Goal: Information Seeking & Learning: Learn about a topic

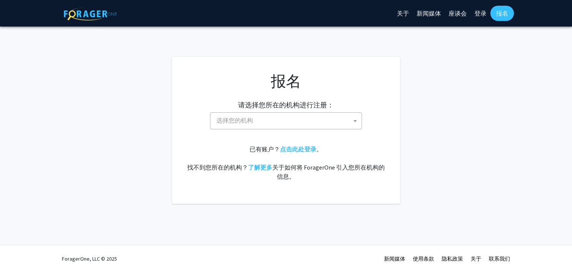
click at [352, 124] on span at bounding box center [355, 121] width 8 height 17
type input "j"
type input "the johns"
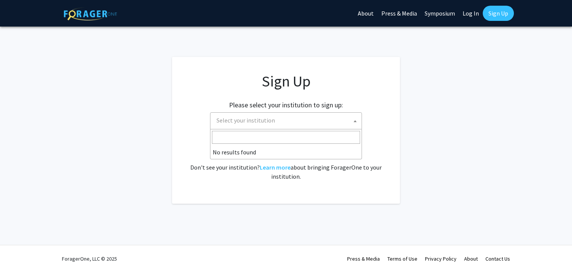
click at [396, 137] on fg-card "Sign Up Please select your institution to sign up: Baylor University Brandeis U…" at bounding box center [286, 130] width 228 height 147
click at [308, 124] on span "Select your institution" at bounding box center [287, 121] width 148 height 16
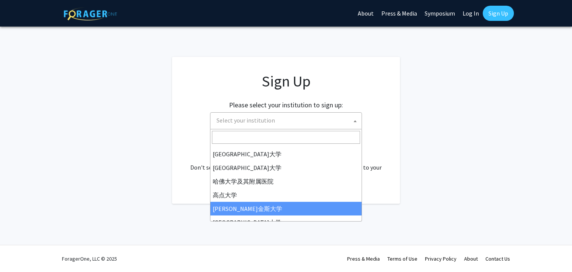
scroll to position [94, 0]
select select "1"
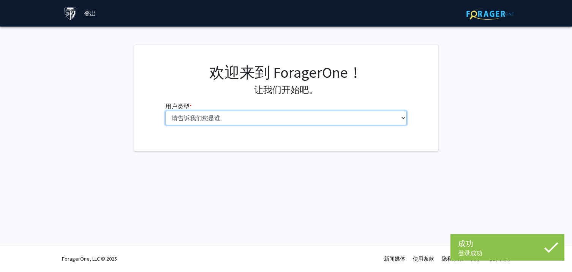
click at [334, 117] on select "请告诉我们您是谁 本科生 硕士生 博士候选人（PhD、MD、DMD、[PERSON_NAME] 等） 博士后研究员/研究人员/住院医师/医学研究员 学院 行政…" at bounding box center [286, 118] width 242 height 14
select select "2: masters"
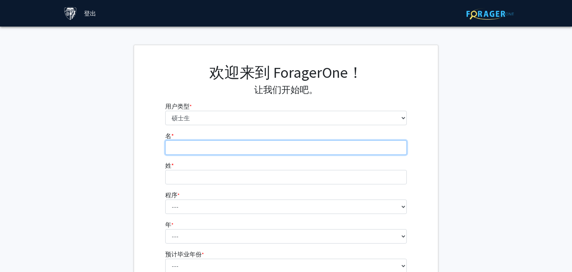
click at [308, 151] on input "名 * 必需的" at bounding box center [286, 148] width 242 height 14
type input "Xingyue"
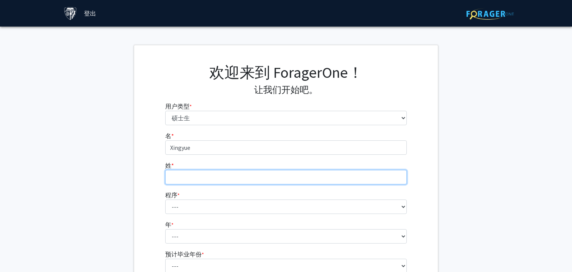
type input "Song"
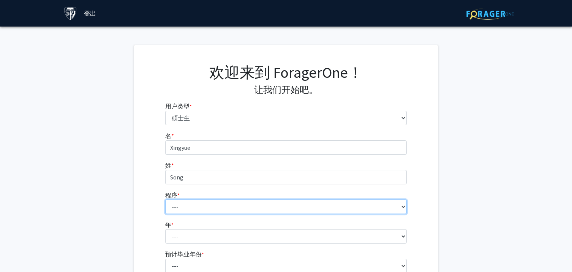
click at [216, 200] on select "--- Anatomy Education Applied and Computational Mathematics Applied Biomedical …" at bounding box center [286, 207] width 242 height 14
select select "37: 26"
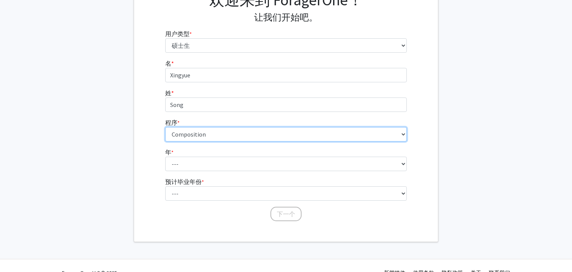
scroll to position [87, 0]
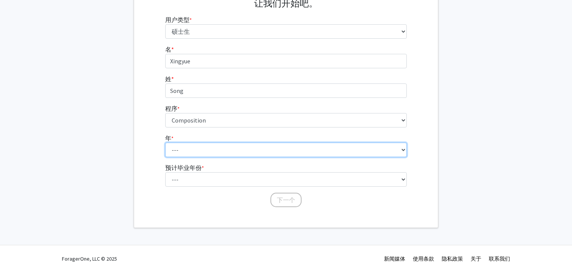
click at [204, 145] on select "--- 第一年 第二年" at bounding box center [286, 150] width 242 height 14
select select "1: first_year"
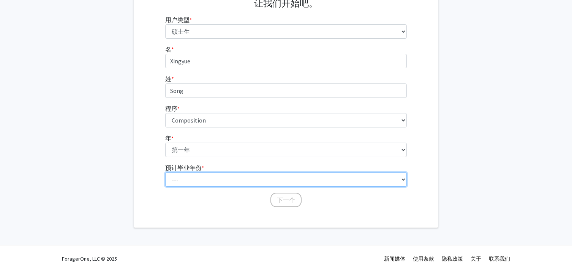
click at [202, 174] on select "--- 2025 2026 2027 2028 2029 2030 2031 2032 2033 2034" at bounding box center [286, 179] width 242 height 14
select select "3: 2027"
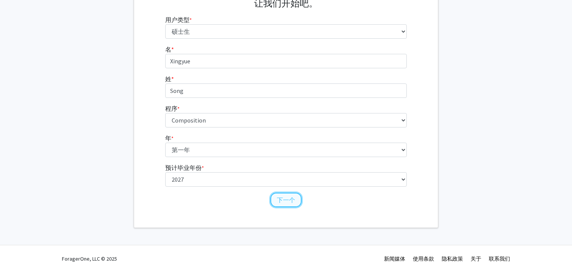
click at [282, 200] on font "下一个" at bounding box center [286, 200] width 18 height 8
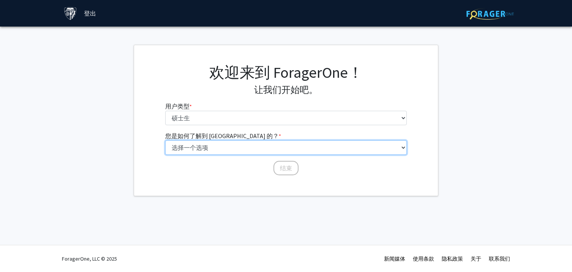
click at [250, 147] on select "选择一个选项 同学/同学推荐 教职员工推荐 大学网站 大学电子邮件或时事通讯 其他" at bounding box center [286, 148] width 242 height 14
select select "3: university_website"
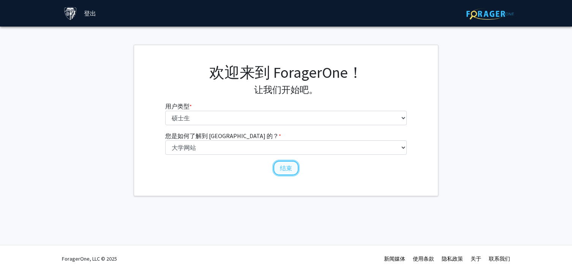
click at [287, 173] on button "结束" at bounding box center [285, 168] width 25 height 14
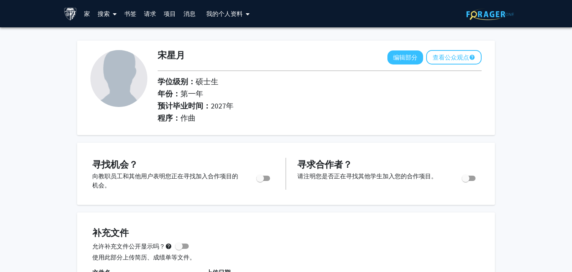
click at [102, 13] on font "搜索" at bounding box center [104, 14] width 12 height 8
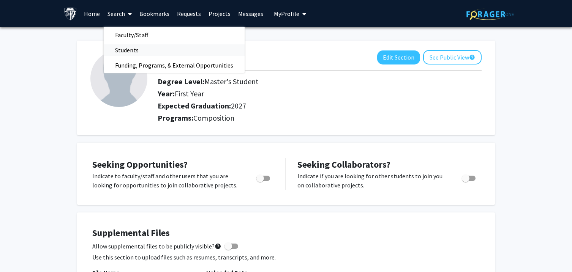
click at [123, 47] on span "Students" at bounding box center [127, 50] width 46 height 15
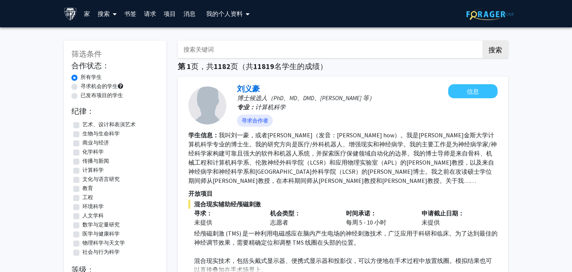
click at [106, 19] on link "搜索" at bounding box center [107, 13] width 27 height 27
click at [118, 70] on span "资金、项目和外部机会" at bounding box center [136, 65] width 84 height 15
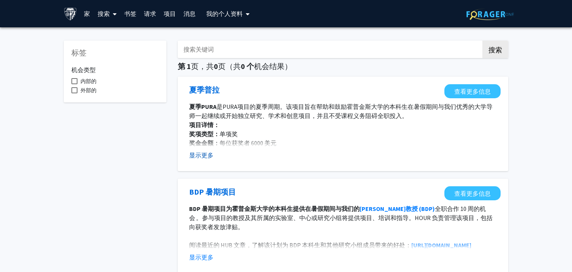
click at [207, 155] on font "显示更多" at bounding box center [201, 156] width 24 height 8
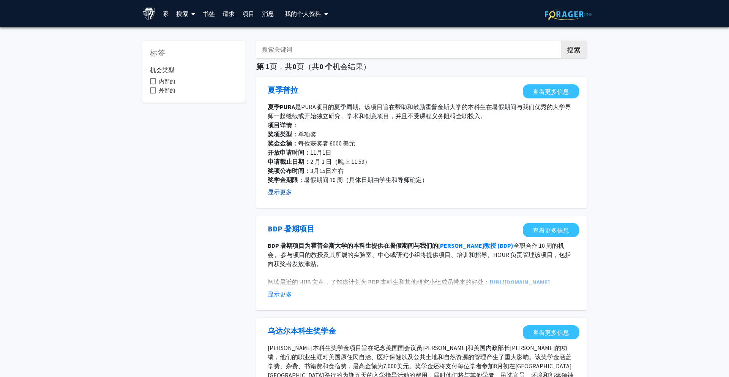
click at [182, 18] on link "搜索" at bounding box center [185, 13] width 27 height 27
click at [195, 38] on font "教职员工" at bounding box center [196, 35] width 24 height 8
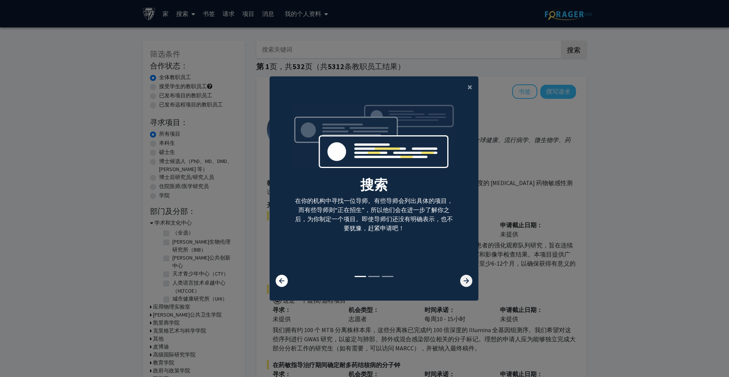
click at [467, 272] on icon at bounding box center [466, 281] width 12 height 12
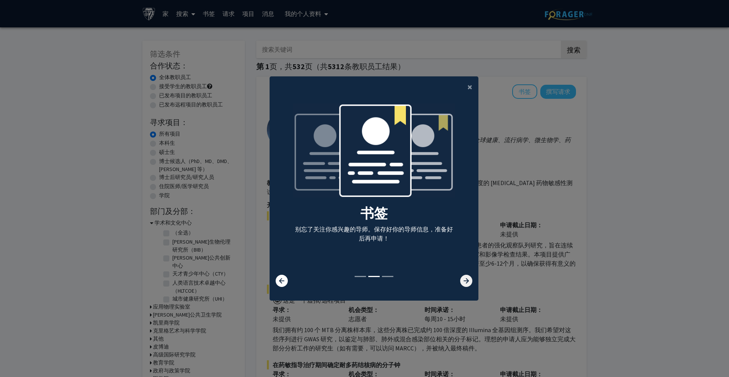
click at [467, 272] on icon at bounding box center [466, 281] width 12 height 12
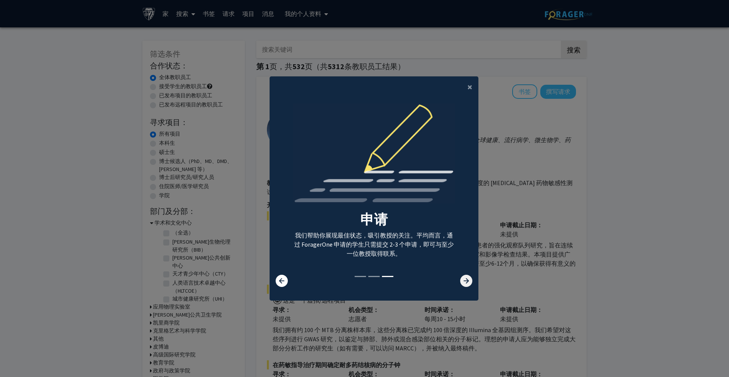
click at [467, 272] on icon at bounding box center [466, 281] width 12 height 12
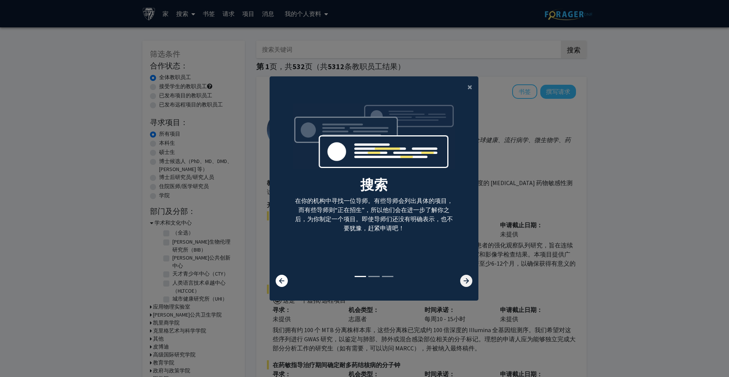
click at [467, 272] on icon at bounding box center [466, 281] width 12 height 12
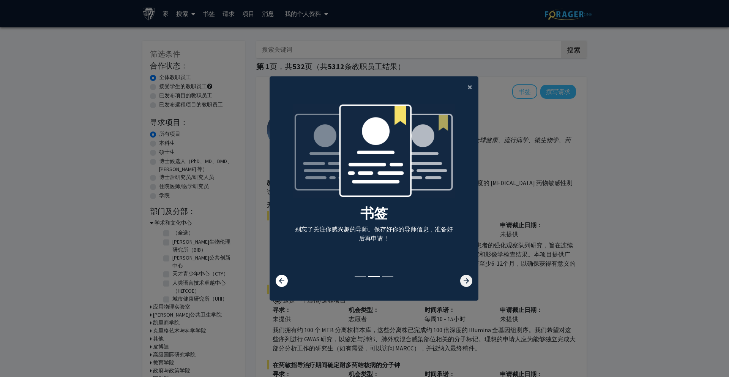
click at [467, 272] on icon at bounding box center [466, 281] width 12 height 12
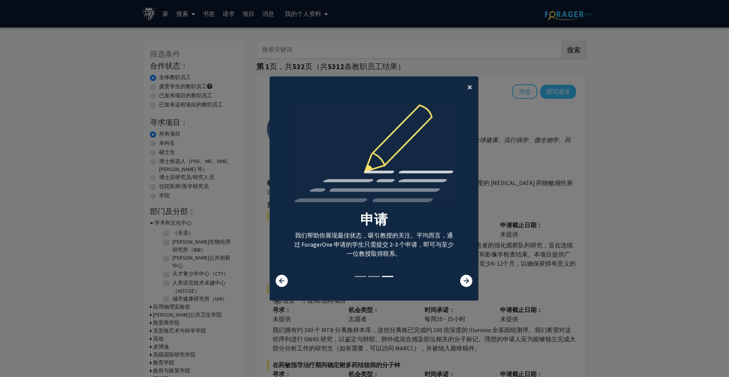
click at [473, 87] on button "×" at bounding box center [470, 86] width 17 height 21
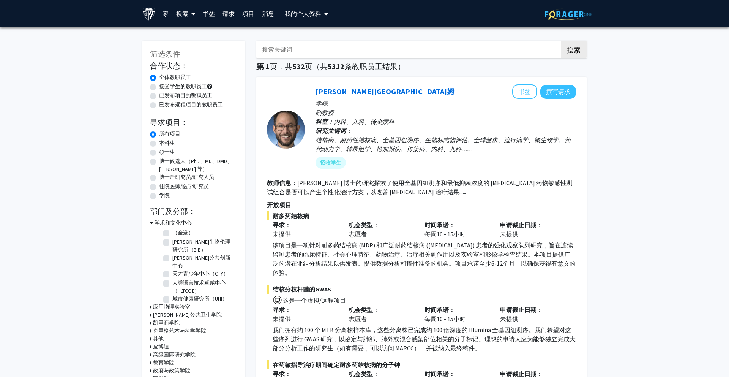
click at [159, 152] on label "硕士生" at bounding box center [167, 152] width 16 height 8
click at [159, 152] on input "硕士生" at bounding box center [161, 150] width 5 height 5
radio input "true"
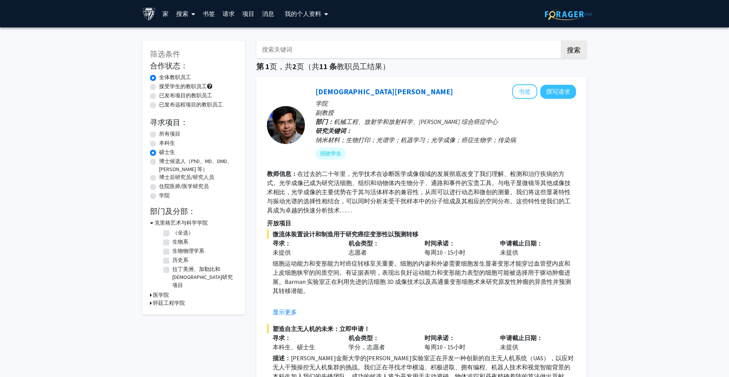
click at [172, 234] on label "（全选）" at bounding box center [182, 233] width 21 height 8
click at [172, 234] on input "（全选）" at bounding box center [174, 231] width 5 height 5
checkbox input "true"
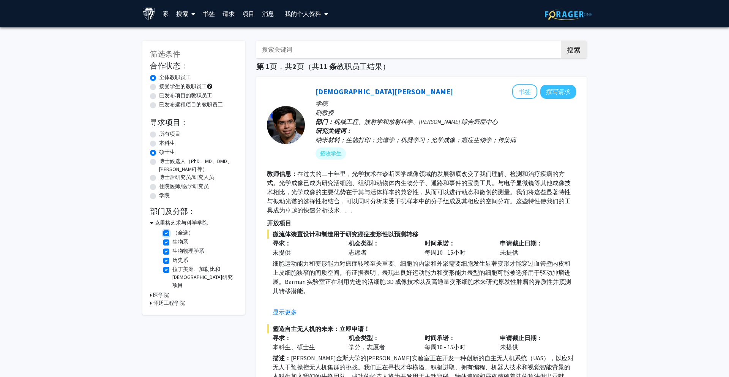
checkbox input "true"
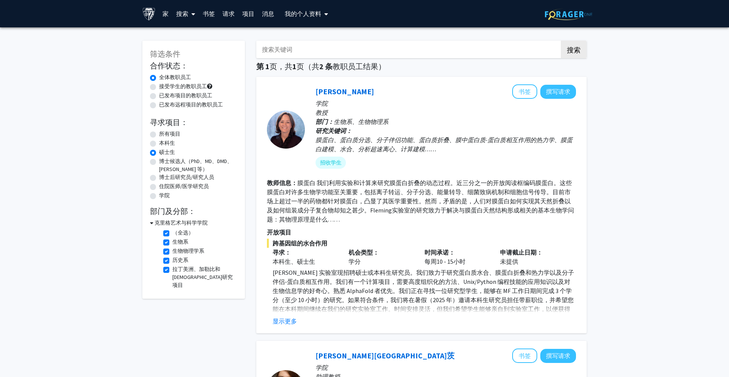
click at [172, 234] on label "（全选）" at bounding box center [182, 233] width 21 height 8
click at [172, 234] on input "（全选）" at bounding box center [174, 231] width 5 height 5
checkbox input "false"
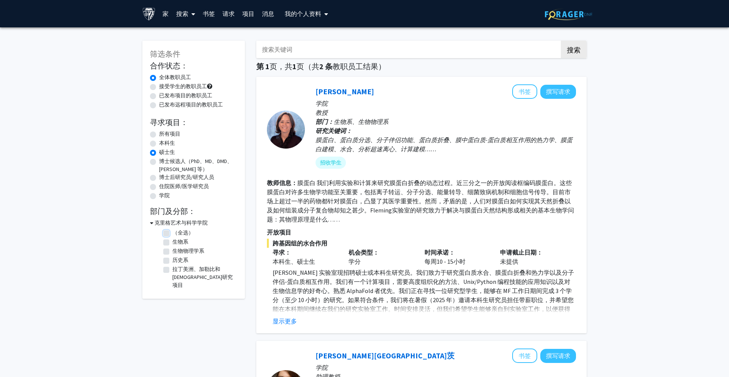
checkbox input "false"
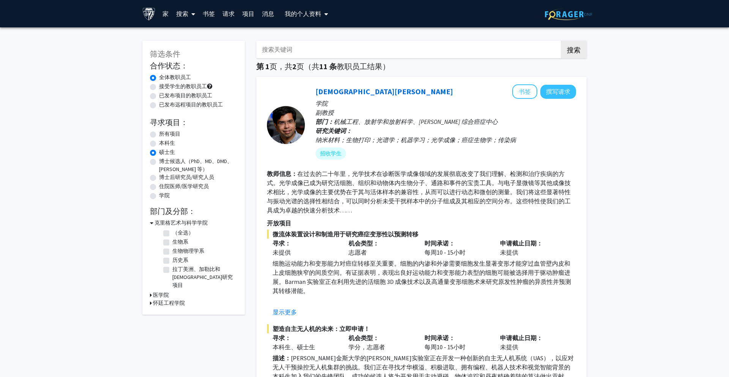
click at [172, 233] on label "（全选）" at bounding box center [182, 233] width 21 height 8
click at [172, 233] on input "（全选）" at bounding box center [174, 231] width 5 height 5
checkbox input "true"
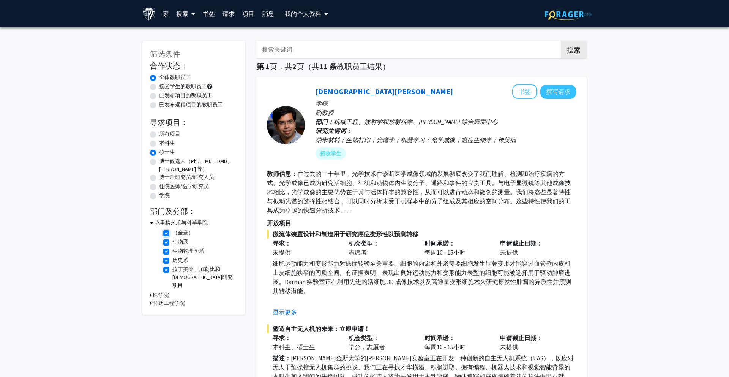
checkbox input "true"
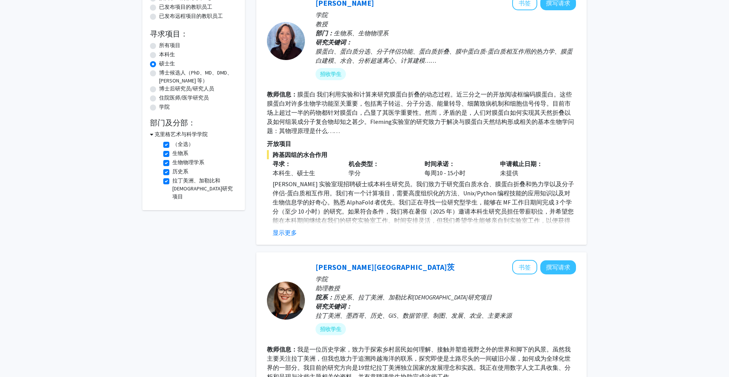
scroll to position [217, 0]
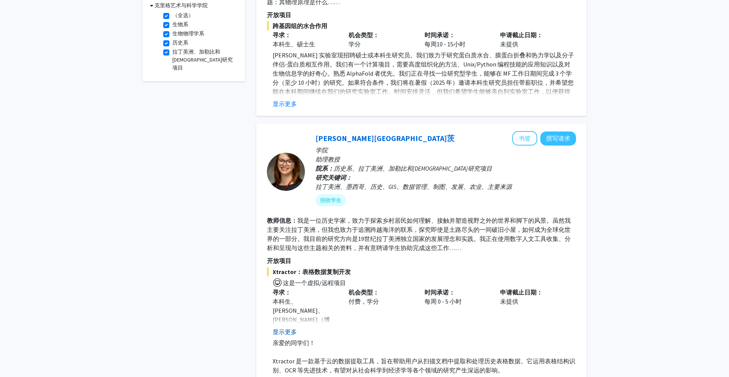
click at [283, 272] on font "显示更多" at bounding box center [285, 332] width 24 height 8
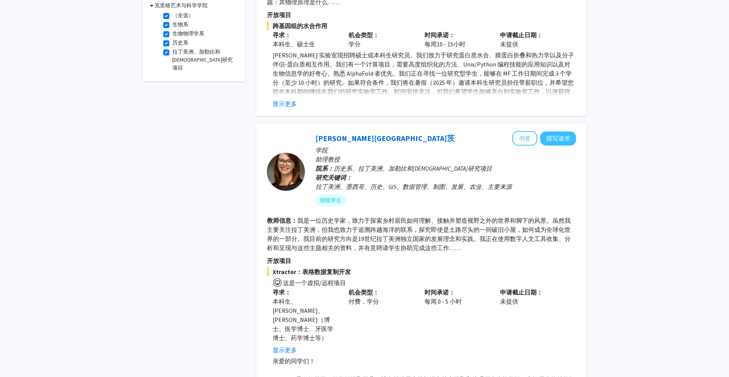
scroll to position [337, 0]
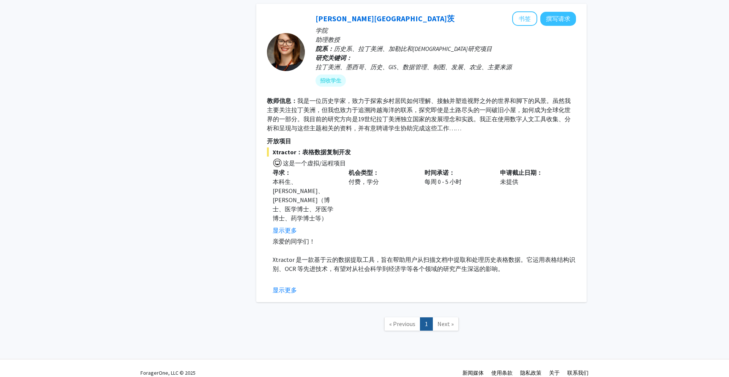
click at [443, 272] on span "Next »" at bounding box center [446, 324] width 16 height 8
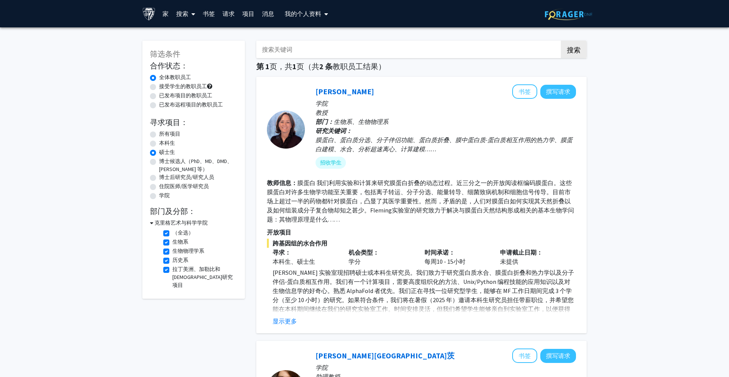
click at [159, 88] on label "接受学生的教职员工" at bounding box center [183, 86] width 48 height 8
click at [159, 87] on input "接受学生的教职员工" at bounding box center [161, 84] width 5 height 5
radio input "true"
click at [160, 12] on link "家" at bounding box center [166, 13] width 14 height 27
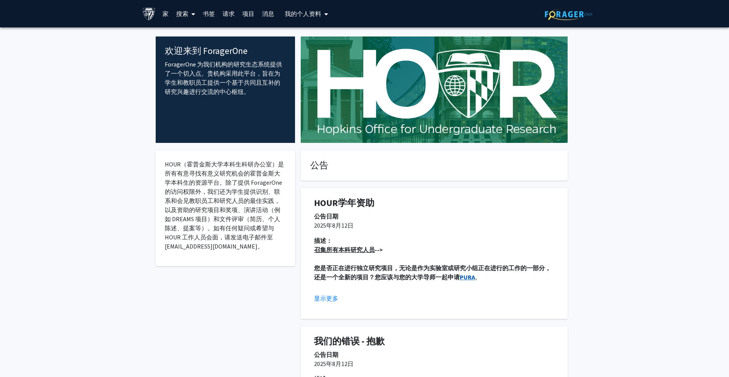
click at [465, 272] on font "PURA" at bounding box center [467, 277] width 15 height 8
click at [209, 13] on font "书签" at bounding box center [209, 14] width 12 height 8
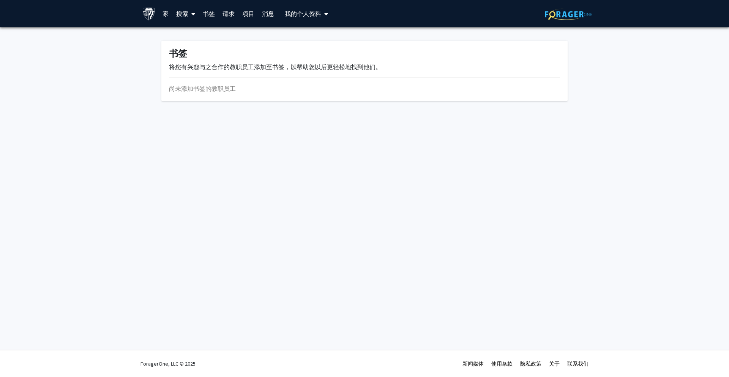
click at [175, 14] on link "搜索" at bounding box center [185, 13] width 27 height 27
click at [192, 50] on font "学生" at bounding box center [190, 50] width 12 height 8
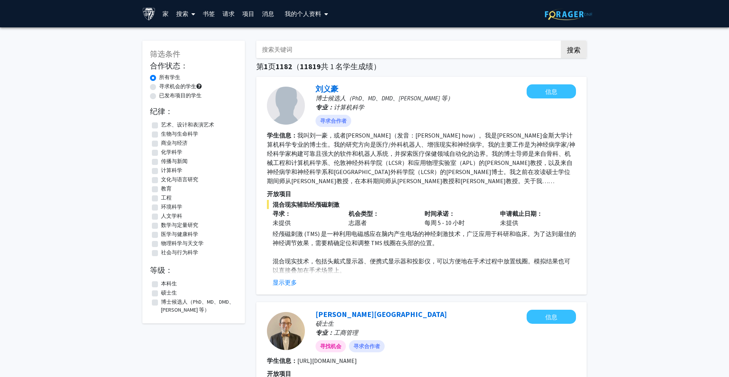
click at [161, 125] on label "艺术、设计和表演艺术" at bounding box center [187, 125] width 53 height 8
click at [161, 125] on input "艺术、设计和表演艺术" at bounding box center [163, 123] width 5 height 5
checkbox input "true"
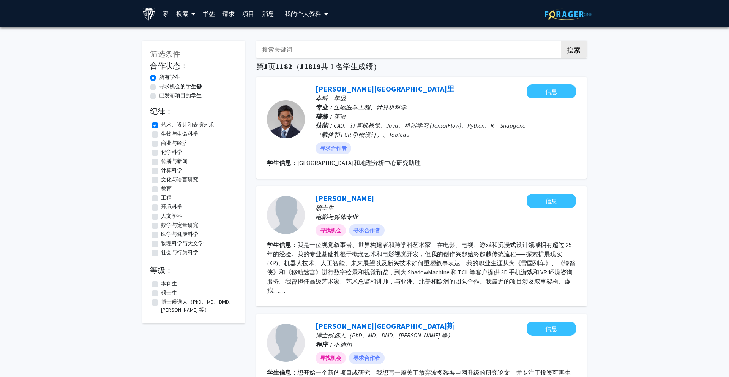
click at [441, 260] on font "我是一位视觉叙事者、世界构建者和跨学科艺术家，在电影、电视、游戏和沉浸式设计领域拥有超过 25 年的经验。我的专业基础扎根于概念艺术和电影视觉开发，但我的创作…" at bounding box center [421, 267] width 309 height 53
click at [544, 201] on button "信息" at bounding box center [551, 201] width 49 height 14
click at [358, 198] on font "[PERSON_NAME]" at bounding box center [345, 197] width 58 height 9
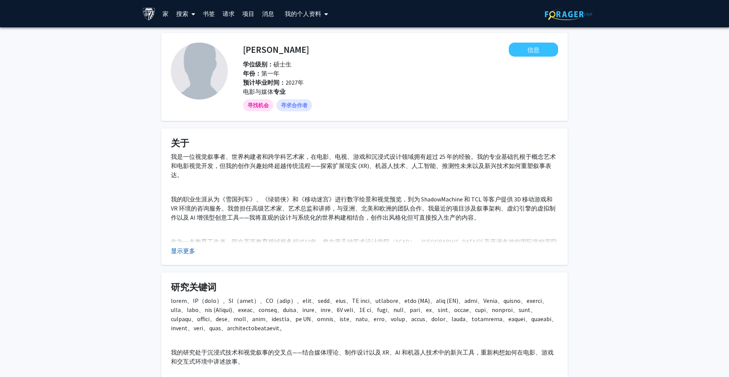
click at [188, 252] on font "显示更多" at bounding box center [183, 251] width 24 height 8
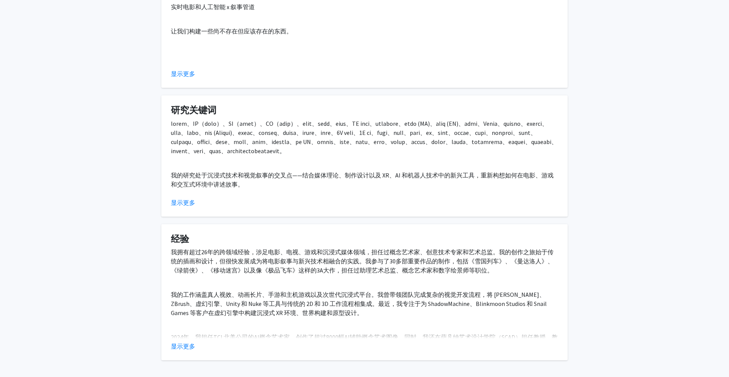
scroll to position [579, 0]
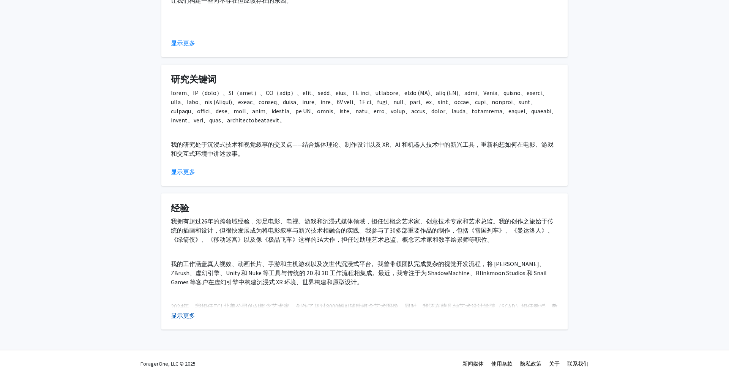
click at [188, 272] on font "显示更多" at bounding box center [183, 315] width 24 height 8
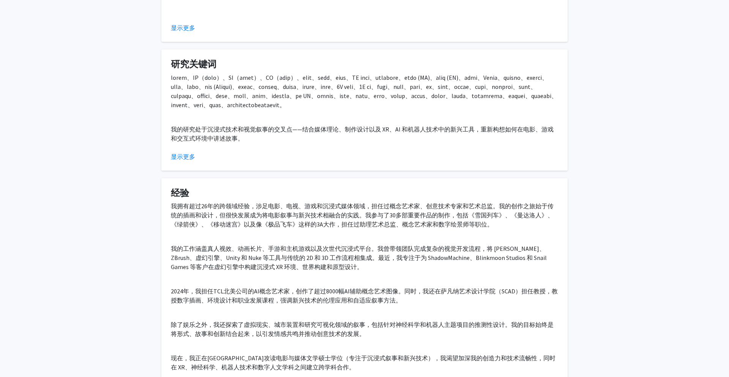
scroll to position [688, 0]
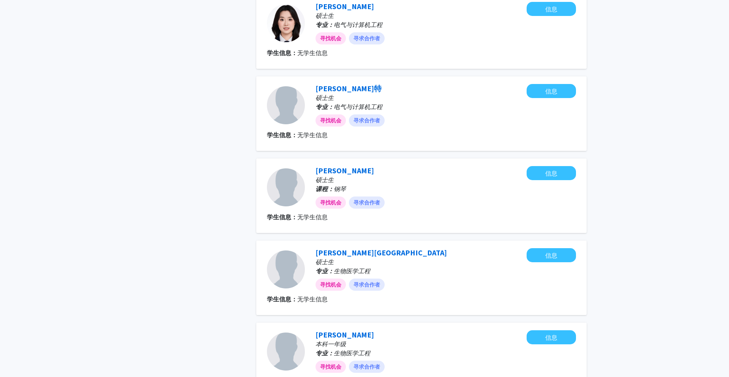
scroll to position [679, 0]
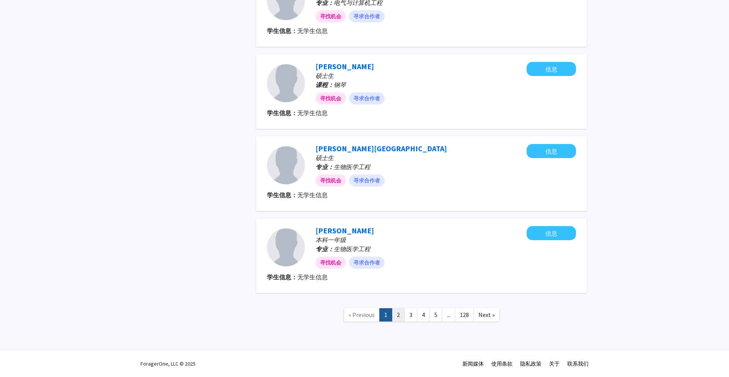
click at [397, 272] on link "2" at bounding box center [398, 314] width 13 height 13
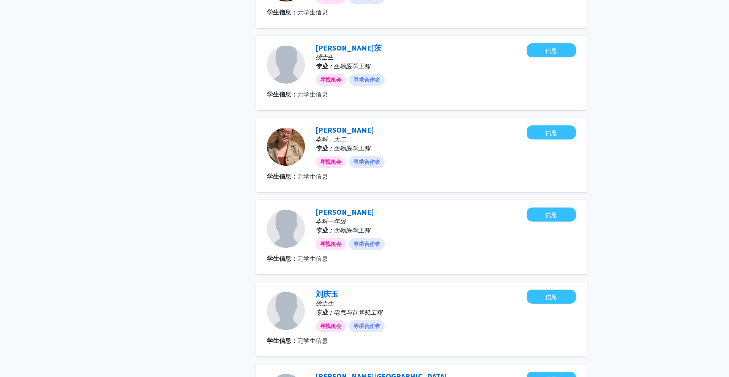
scroll to position [597, 0]
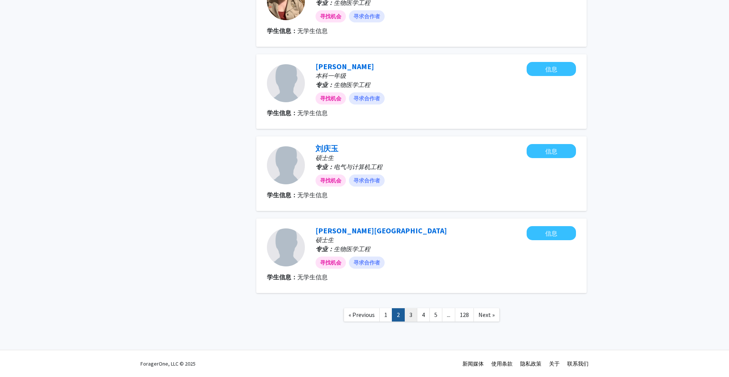
click at [409, 272] on link "3" at bounding box center [411, 314] width 13 height 13
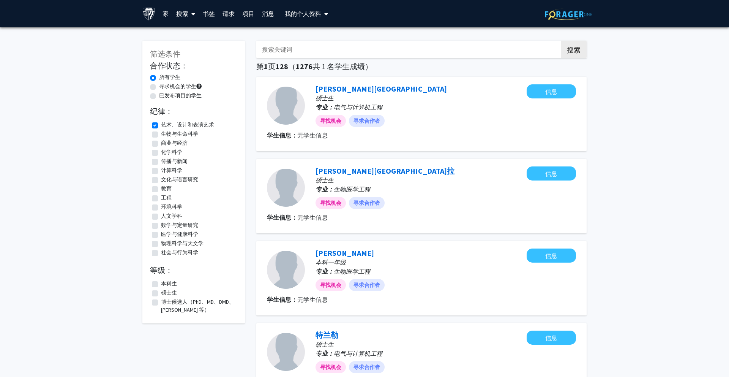
click at [159, 87] on label "寻求机会的学生" at bounding box center [177, 86] width 37 height 8
click at [159, 87] on input "寻求机会的学生" at bounding box center [161, 84] width 5 height 5
radio input "true"
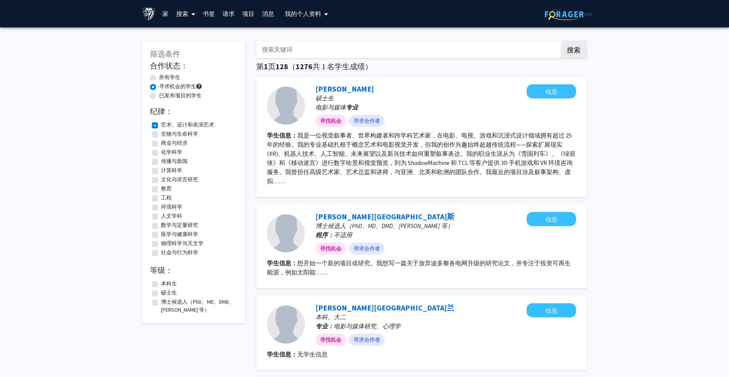
click at [159, 95] on label "已发布项目的学生" at bounding box center [180, 96] width 43 height 8
click at [159, 95] on input "已发布项目的学生" at bounding box center [161, 94] width 5 height 5
radio input "true"
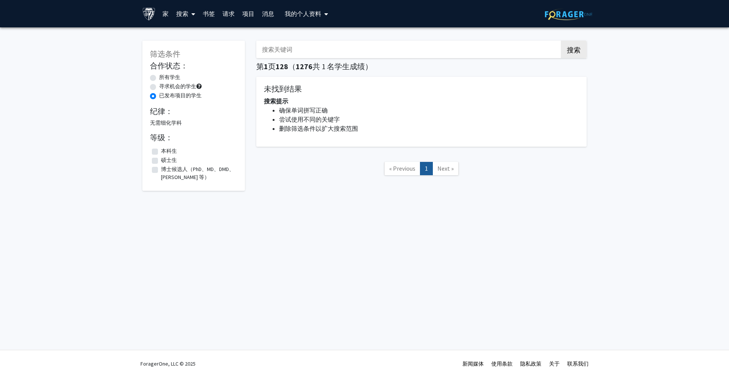
click at [159, 77] on label "所有学生" at bounding box center [169, 77] width 21 height 8
click at [159, 77] on input "所有学生" at bounding box center [161, 75] width 5 height 5
radio input "true"
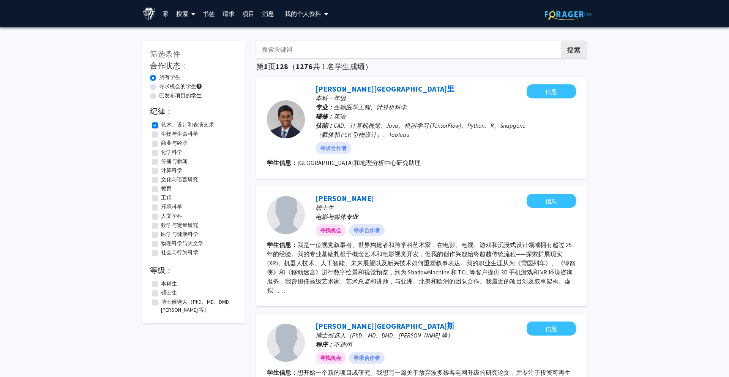
click at [191, 12] on icon at bounding box center [193, 14] width 4 height 6
click at [193, 35] on font "教职员工" at bounding box center [196, 35] width 24 height 8
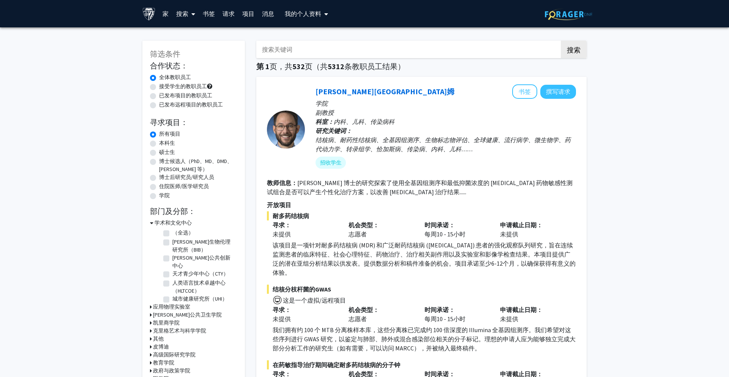
click at [159, 86] on label "接受学生的教职员工" at bounding box center [183, 86] width 48 height 8
click at [159, 86] on input "接受学生的教职员工" at bounding box center [161, 84] width 5 height 5
radio input "true"
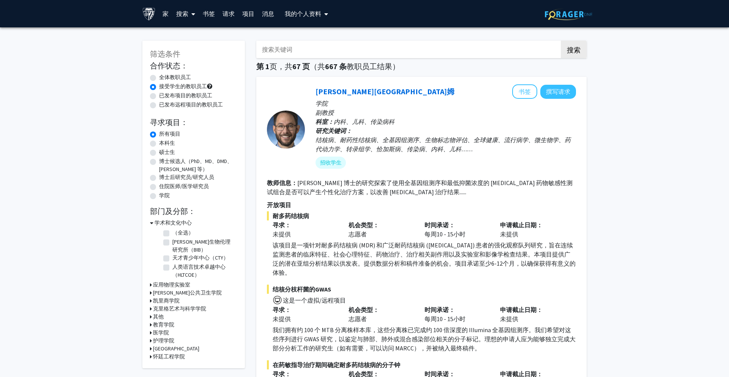
click at [159, 80] on label "全体教职员工" at bounding box center [175, 77] width 32 height 8
click at [159, 78] on input "全体教职员工" at bounding box center [161, 75] width 5 height 5
radio input "true"
